Goal: Book appointment/travel/reservation

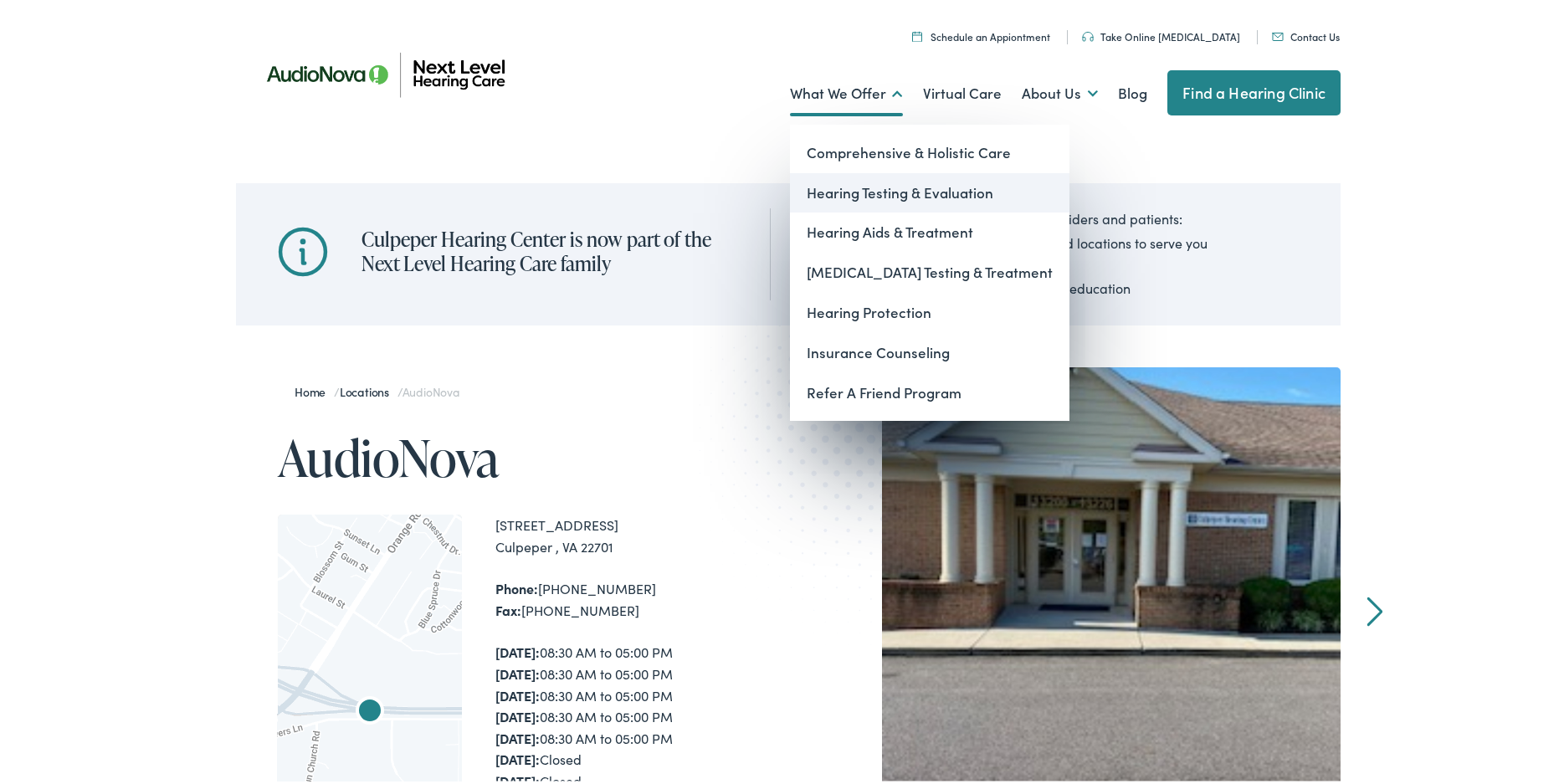
click at [846, 190] on link "Hearing Testing & Evaluation" at bounding box center [929, 190] width 279 height 40
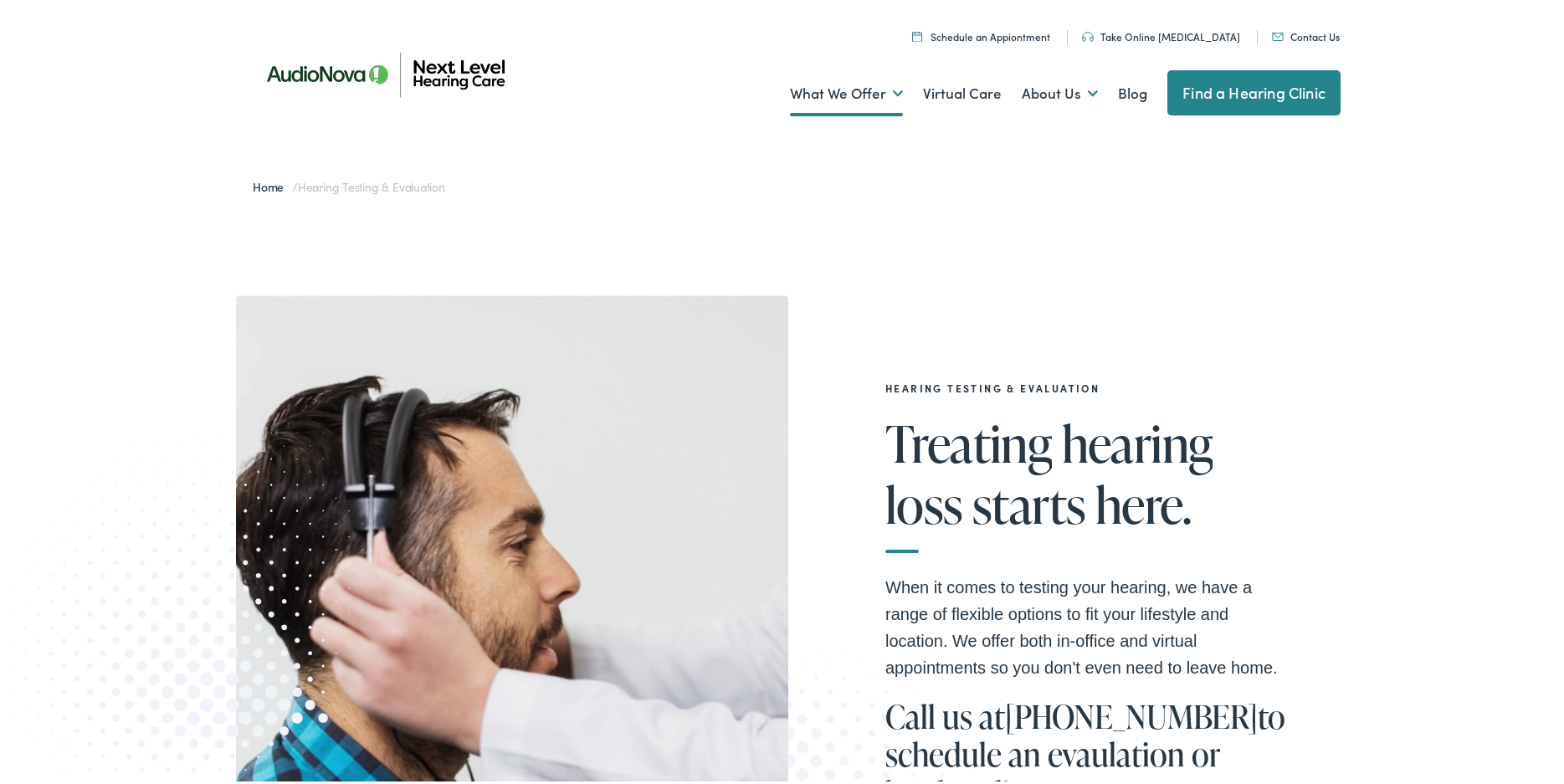
click at [965, 32] on link "Schedule an Appiontment" at bounding box center [980, 33] width 138 height 14
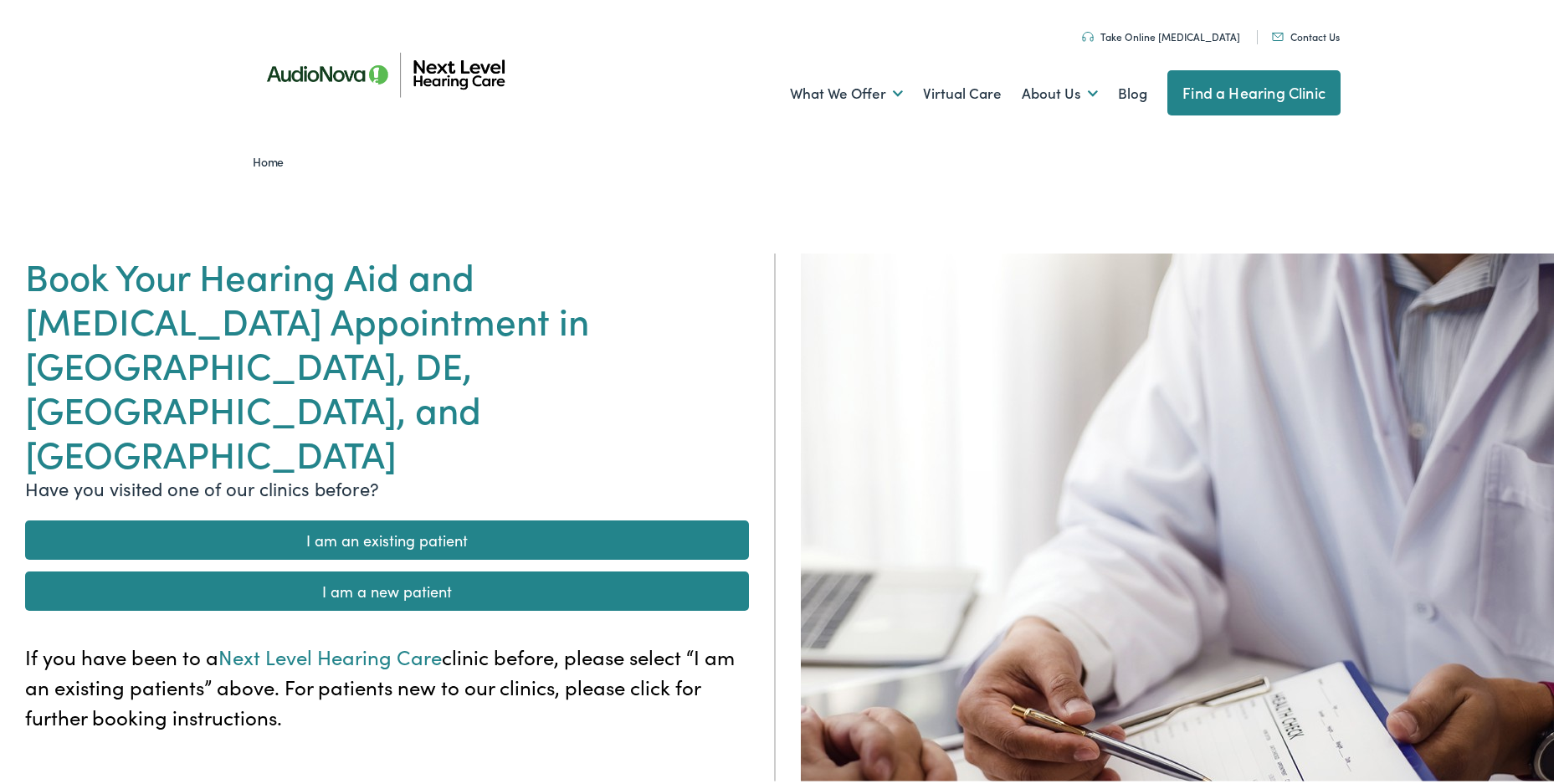
click at [441, 568] on link "I am a new patient" at bounding box center [387, 587] width 723 height 39
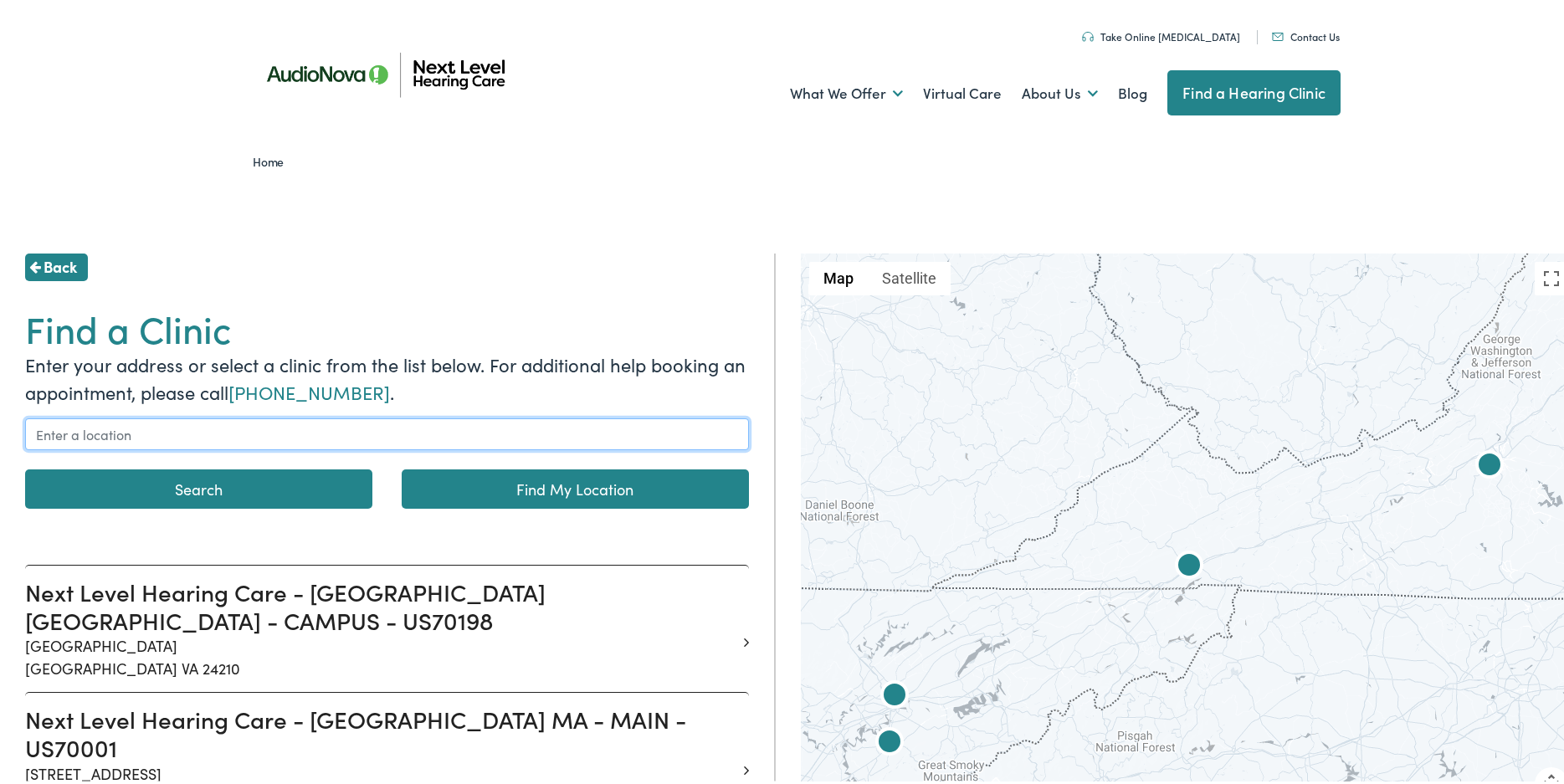
click at [194, 425] on input "text" at bounding box center [387, 430] width 723 height 32
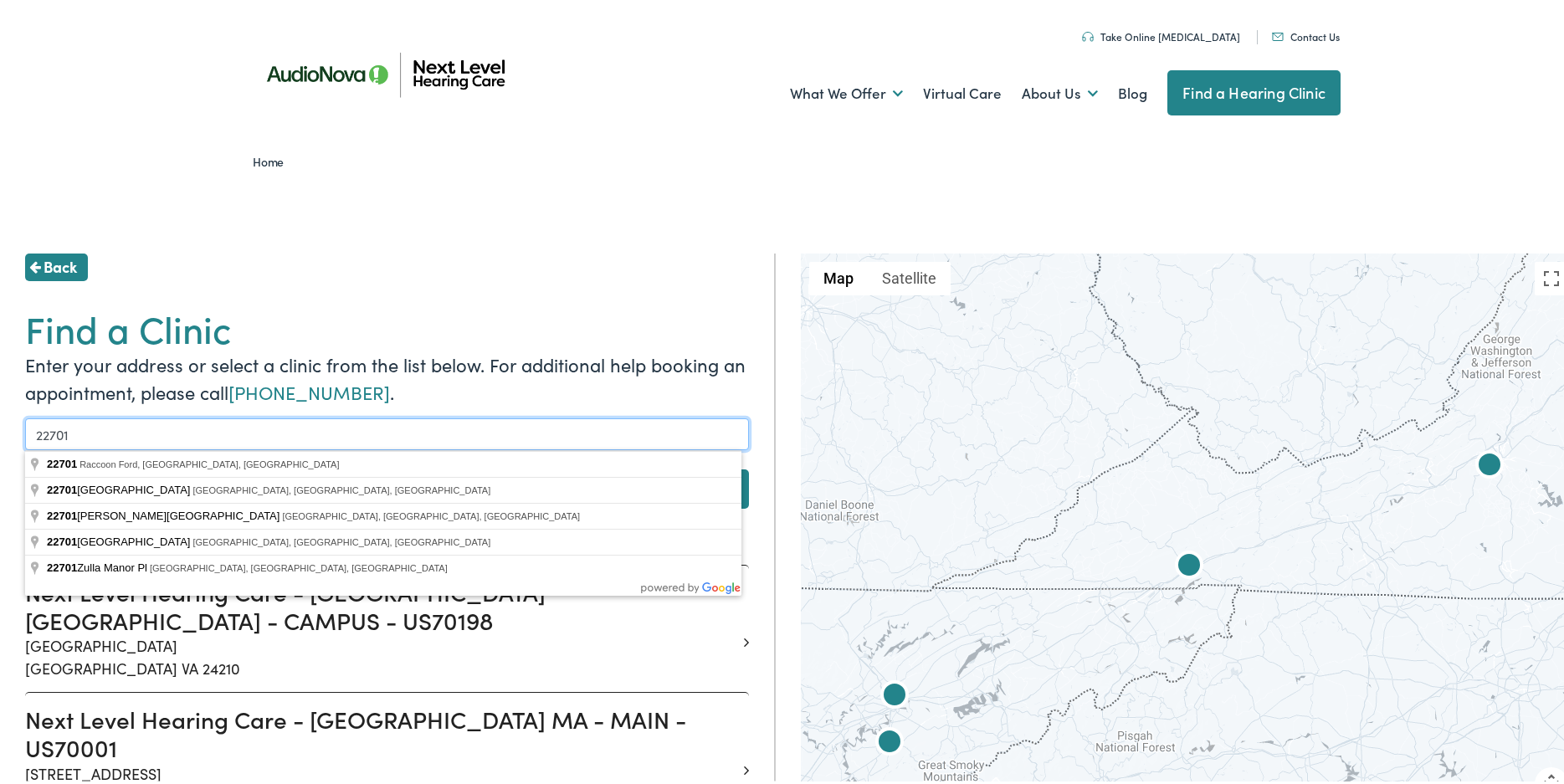
click at [25, 466] on button "Search" at bounding box center [199, 485] width 347 height 39
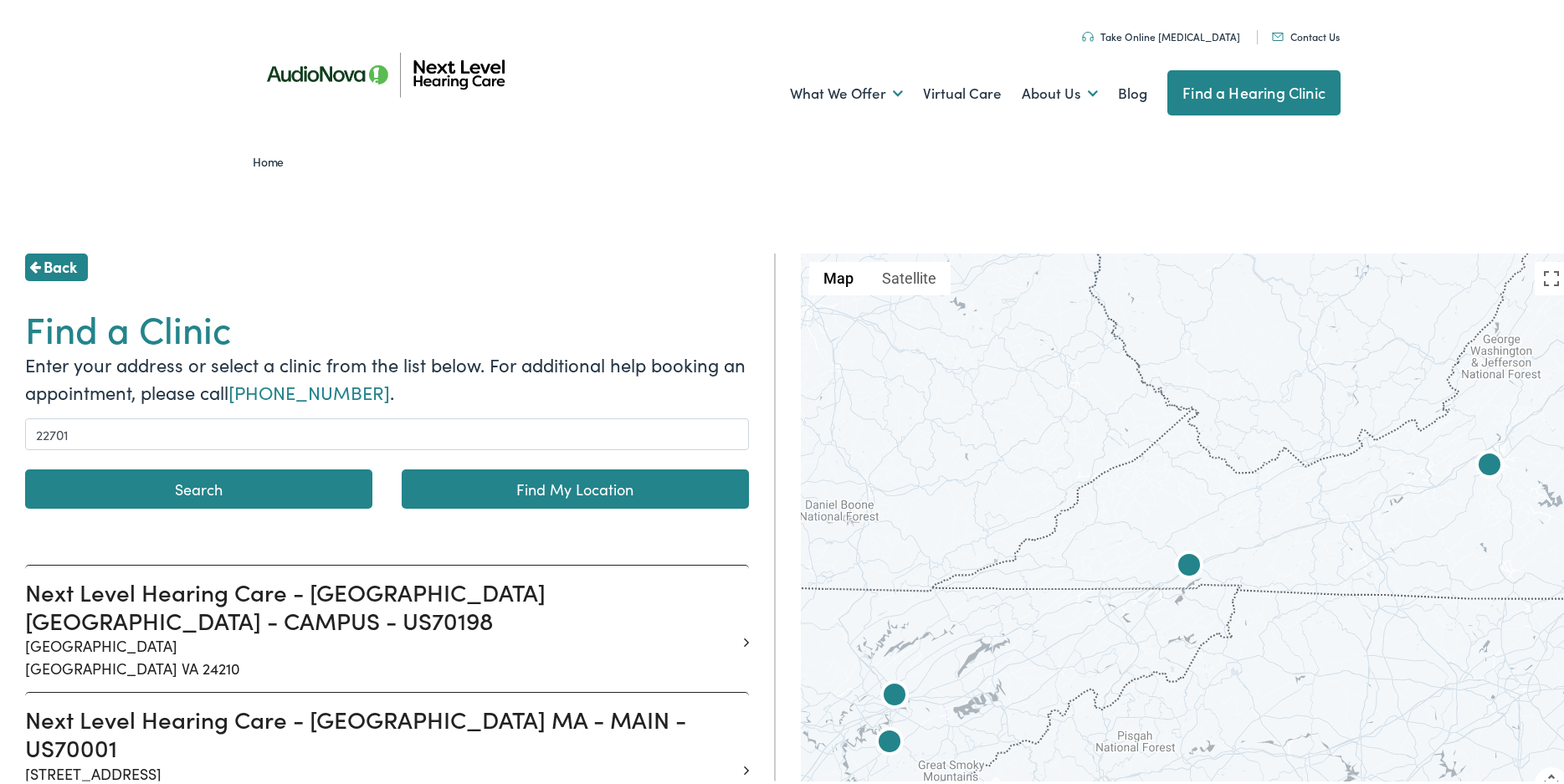
click at [218, 493] on button "Search" at bounding box center [199, 485] width 347 height 39
click at [195, 487] on button "Search" at bounding box center [199, 485] width 347 height 39
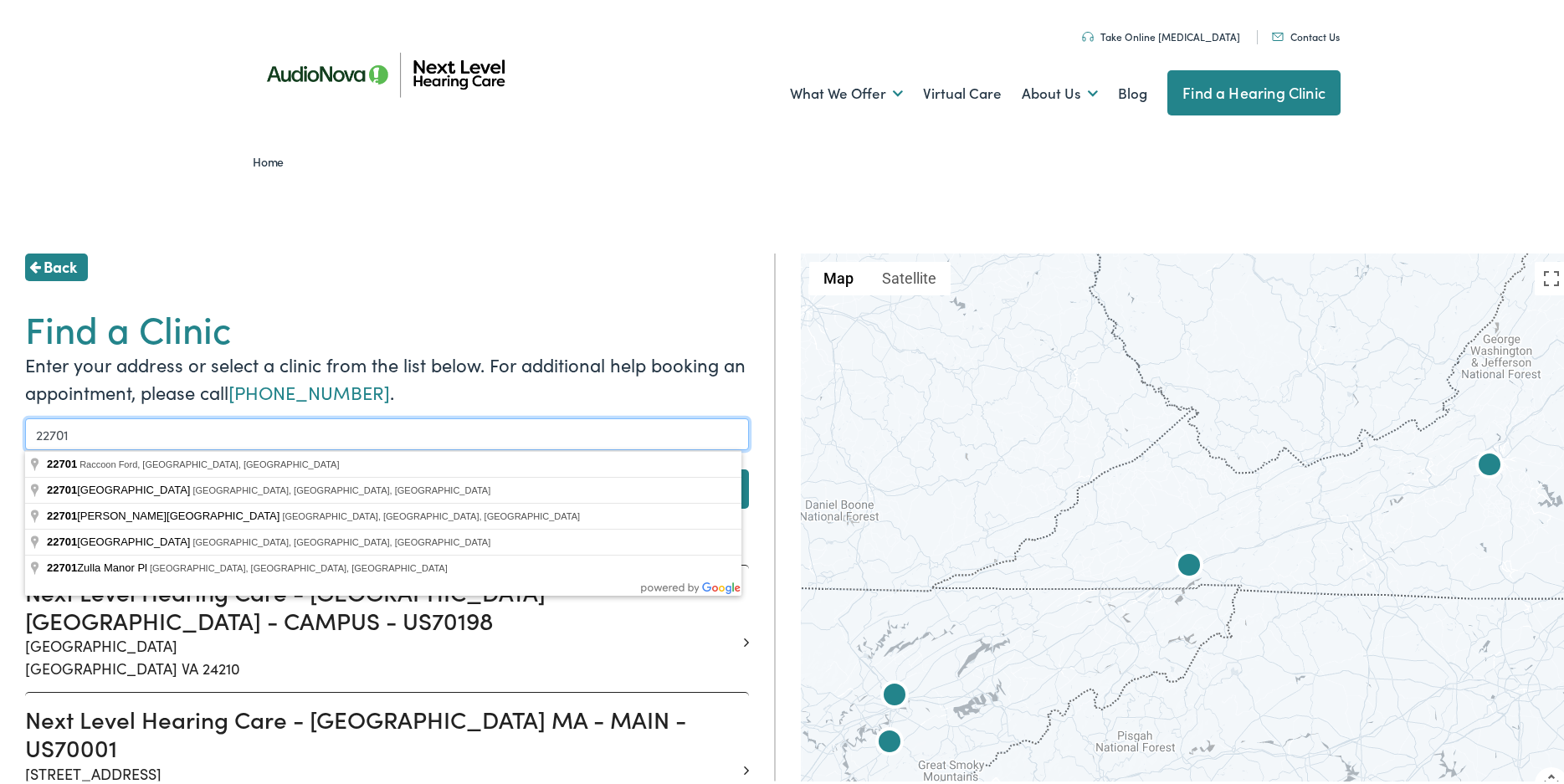
click at [167, 441] on input "22701" at bounding box center [387, 430] width 723 height 32
type input "[GEOGRAPHIC_DATA]"
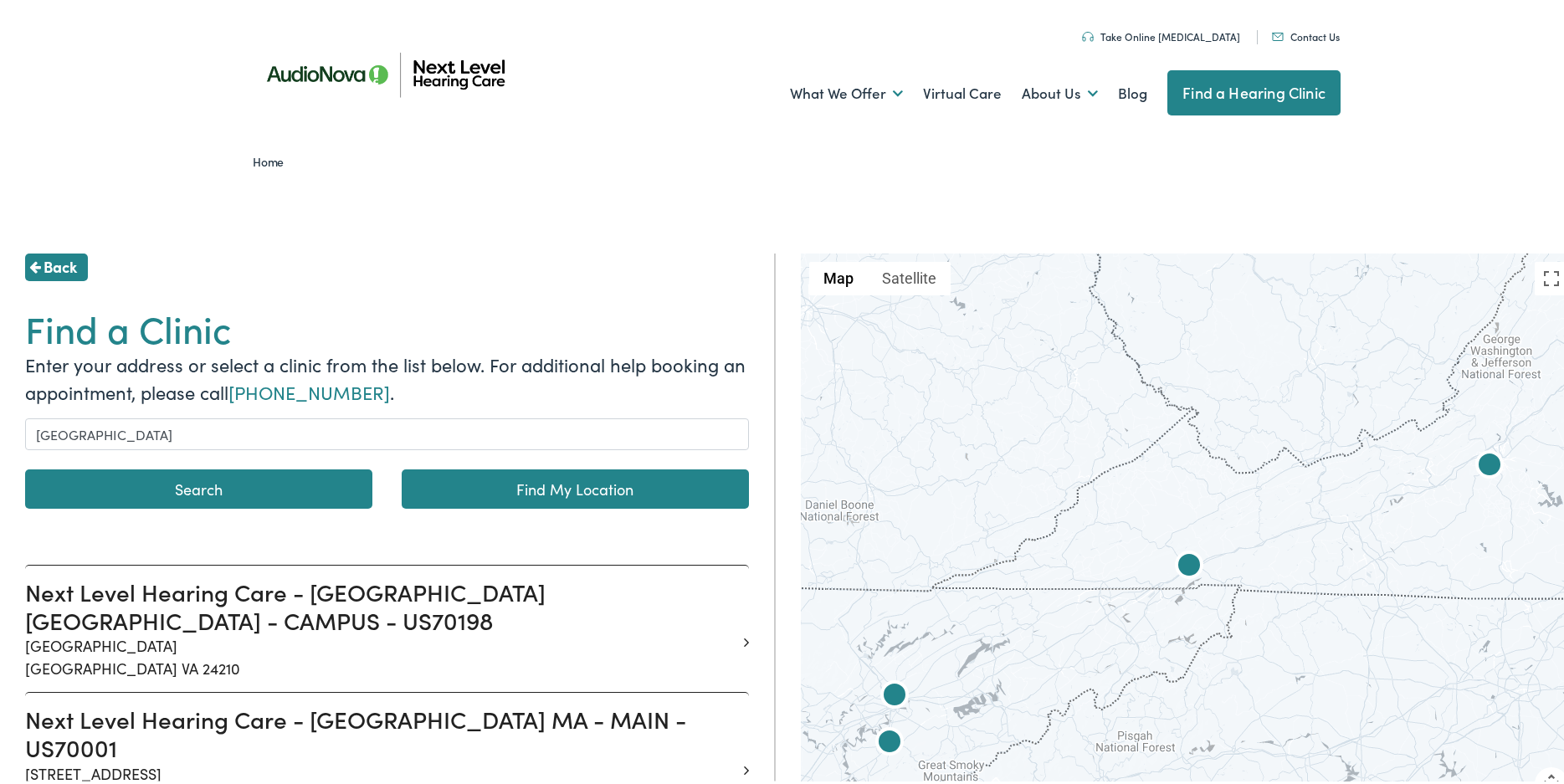
click at [200, 493] on button "Search" at bounding box center [199, 485] width 347 height 39
click at [200, 493] on button "Search" at bounding box center [199, 485] width 347 height 39
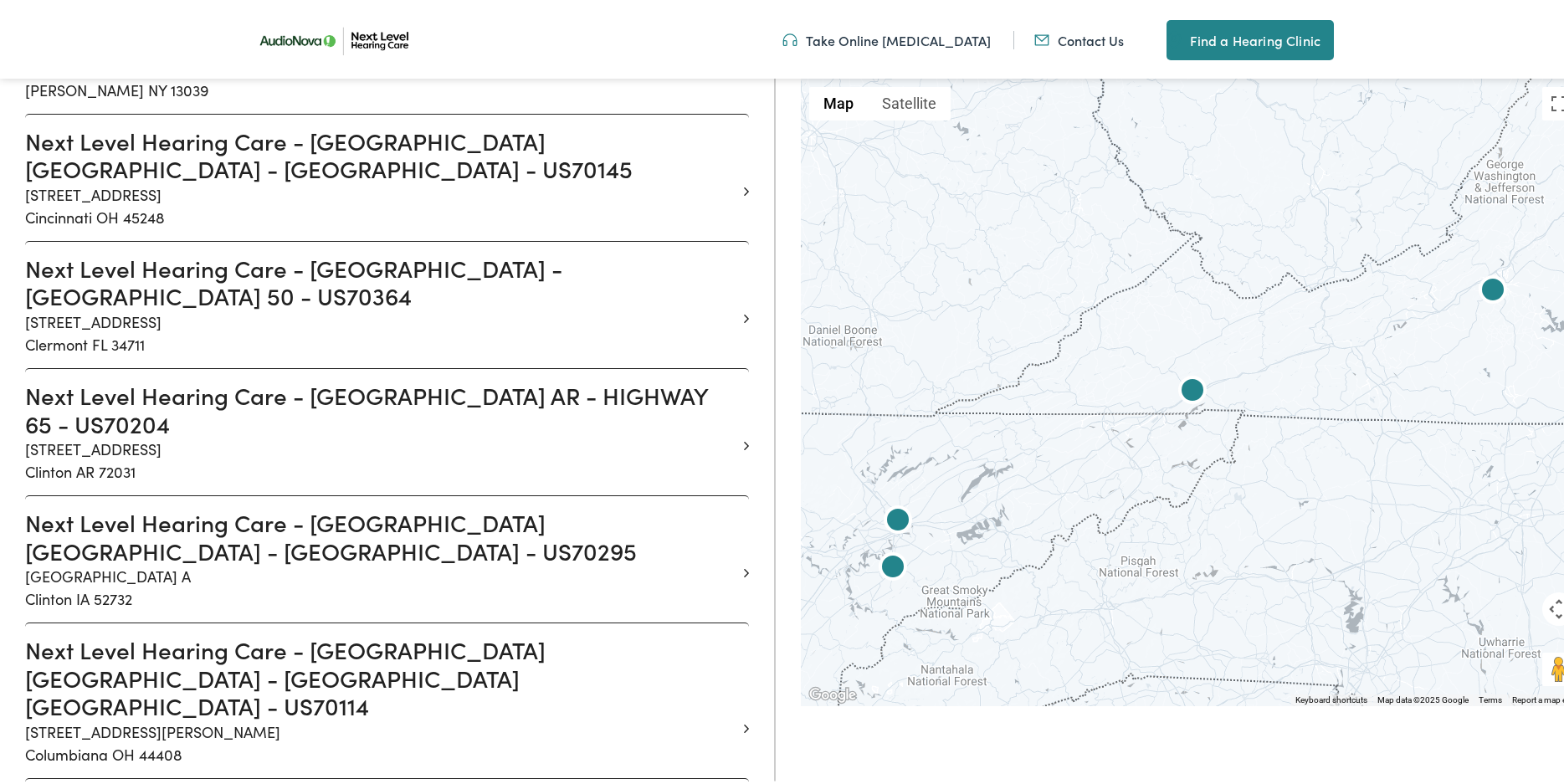
scroll to position [5269, 0]
